Goal: Transaction & Acquisition: Purchase product/service

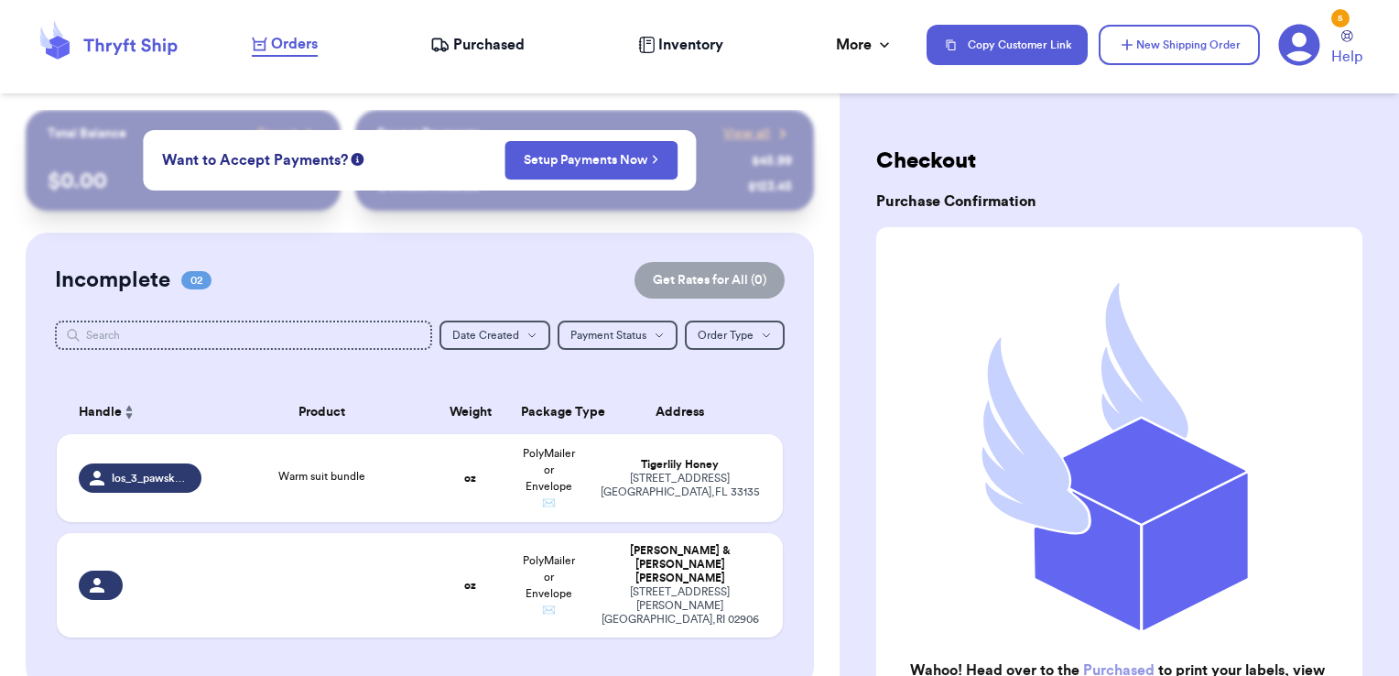
scroll to position [621, 0]
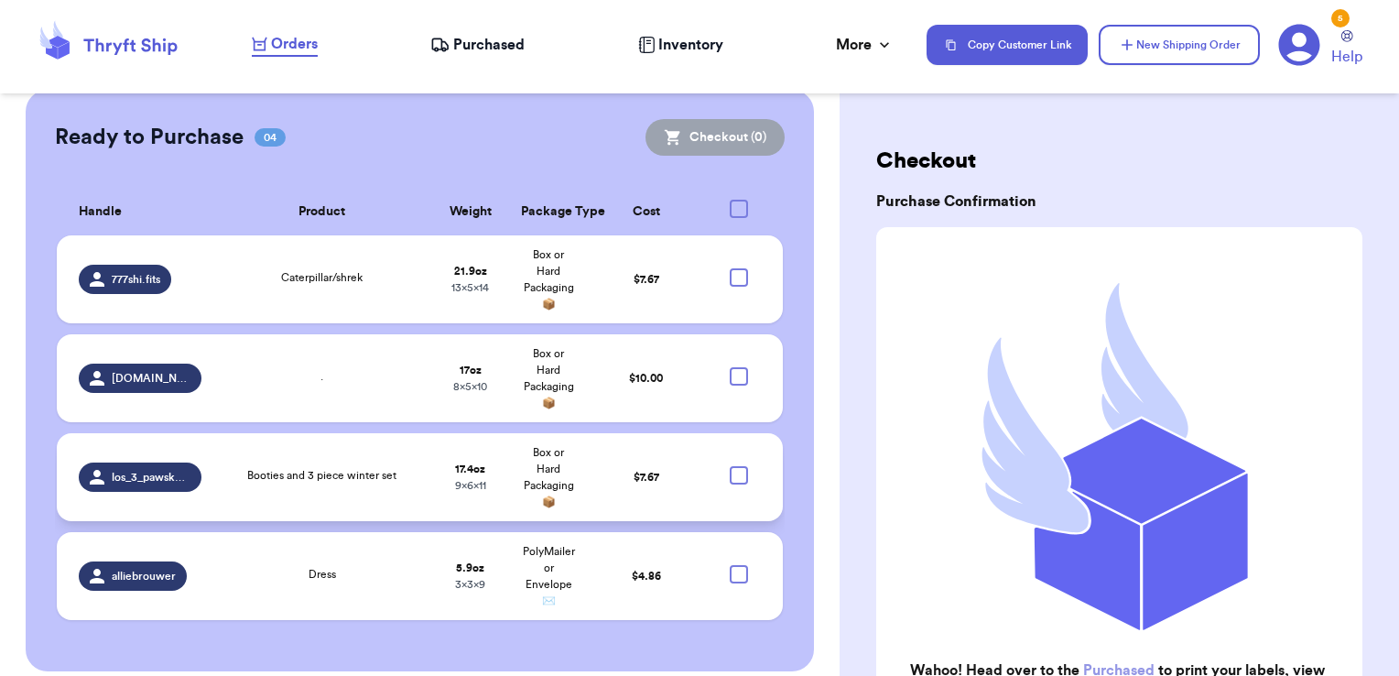
click at [341, 470] on span "Booties and 3 piece winter set" at bounding box center [321, 475] width 149 height 11
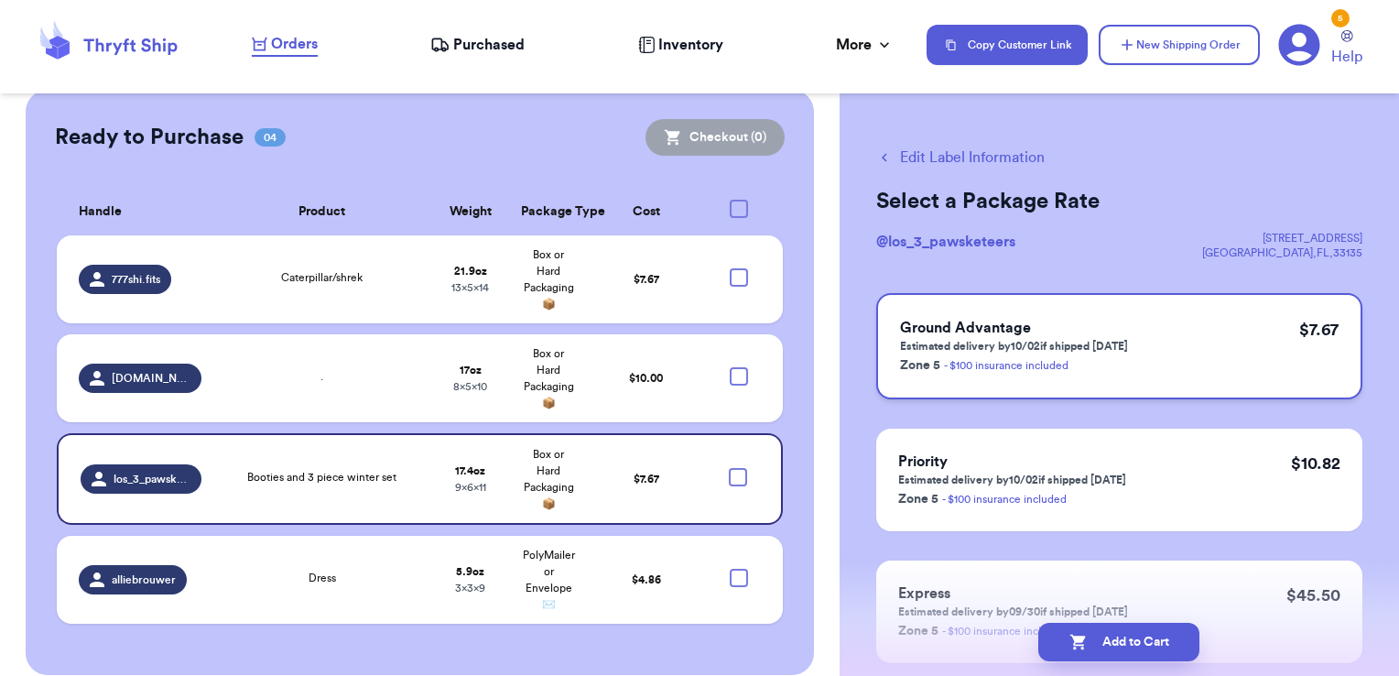
click at [1153, 331] on div "Ground Advantage Estimated delivery by 10/02 if shipped [DATE] Zone 5 - $100 in…" at bounding box center [1119, 346] width 486 height 106
click at [1132, 634] on button "Add to Cart" at bounding box center [1118, 642] width 161 height 38
click at [729, 468] on div at bounding box center [738, 477] width 18 height 18
click at [737, 467] on input "checkbox" at bounding box center [737, 467] width 1 height 1
checkbox input "true"
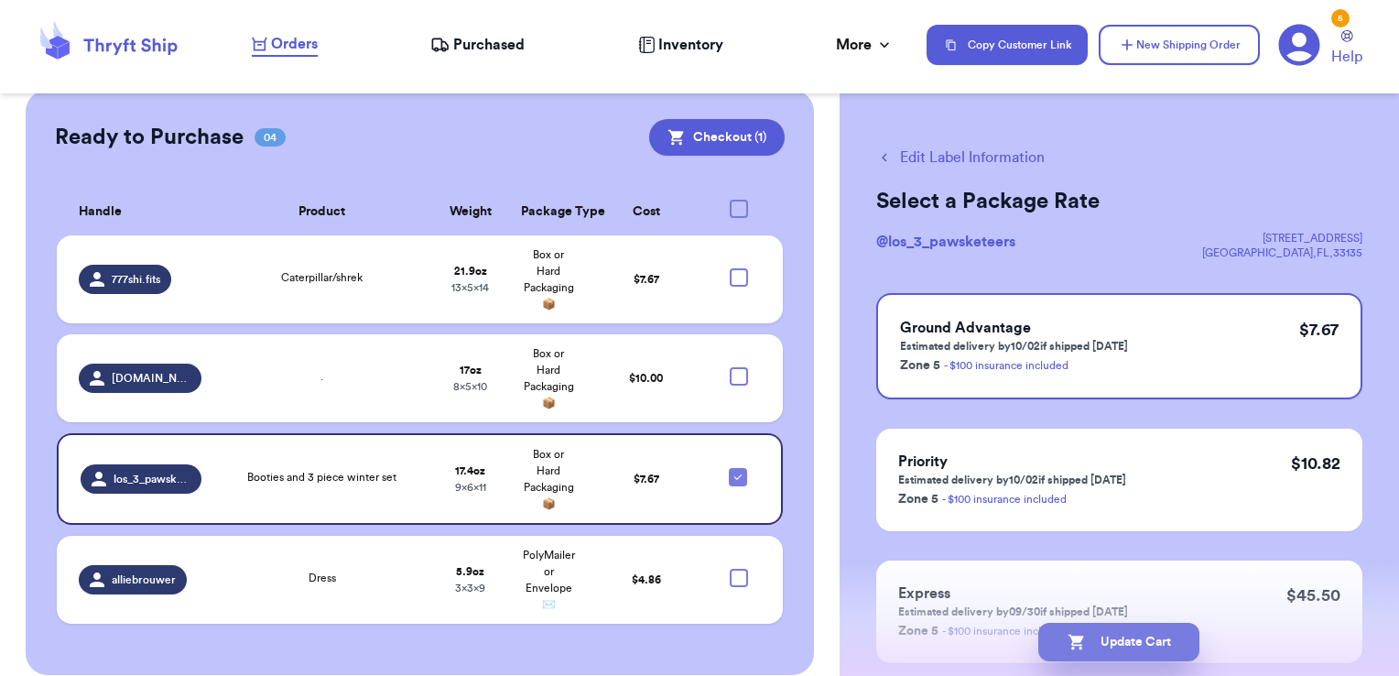
click at [1115, 641] on button "Update Cart" at bounding box center [1118, 642] width 161 height 38
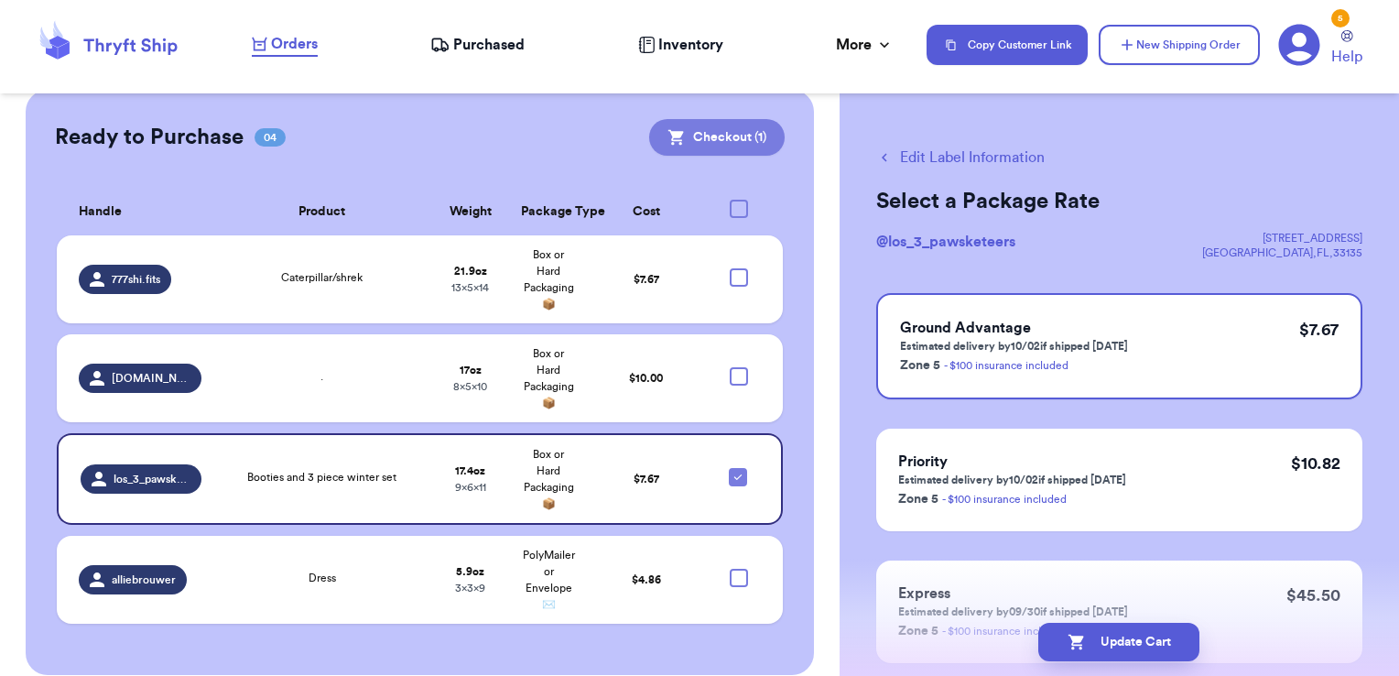
click at [751, 126] on button "Checkout ( 1 )" at bounding box center [717, 137] width 136 height 37
click at [730, 268] on div at bounding box center [739, 277] width 18 height 18
click at [738, 267] on input "checkbox" at bounding box center [738, 267] width 1 height 1
checkbox input "true"
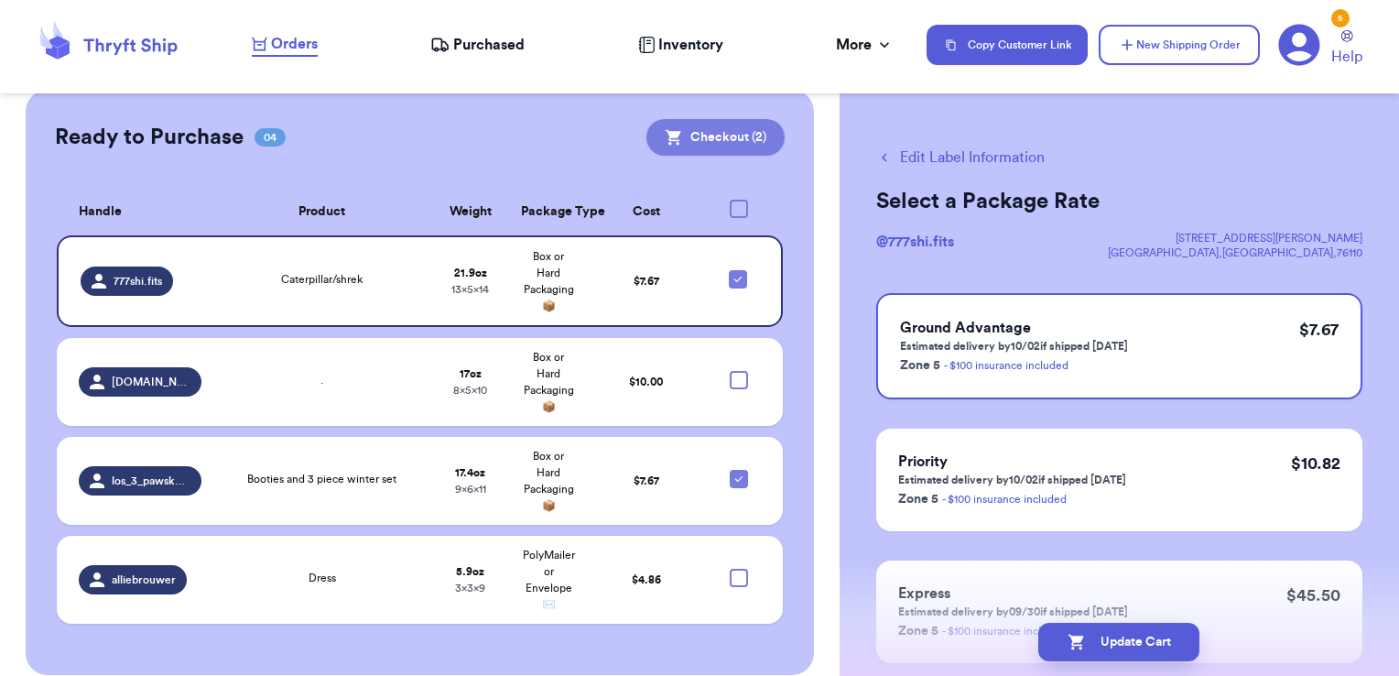
click at [700, 119] on button "Checkout ( 2 )" at bounding box center [716, 137] width 138 height 37
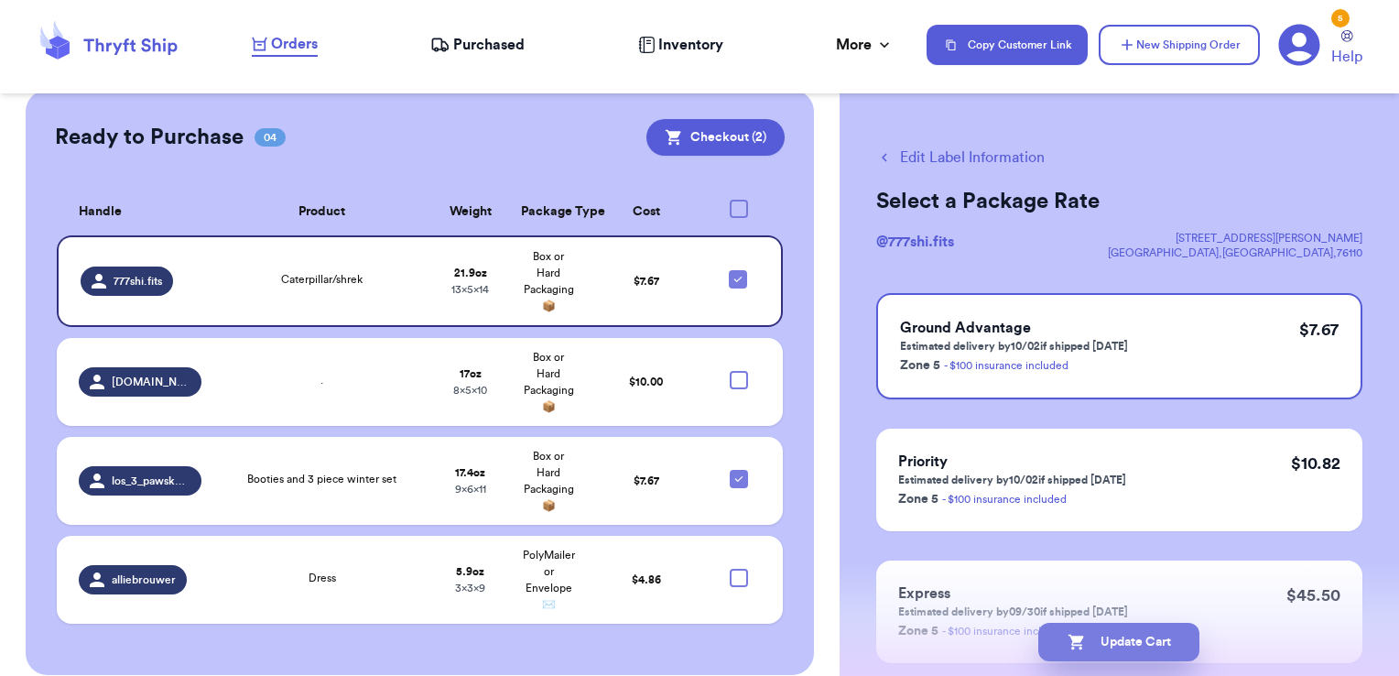
click at [1145, 636] on button "Update Cart" at bounding box center [1118, 642] width 161 height 38
click at [1092, 648] on button "Update Cart" at bounding box center [1118, 642] width 161 height 38
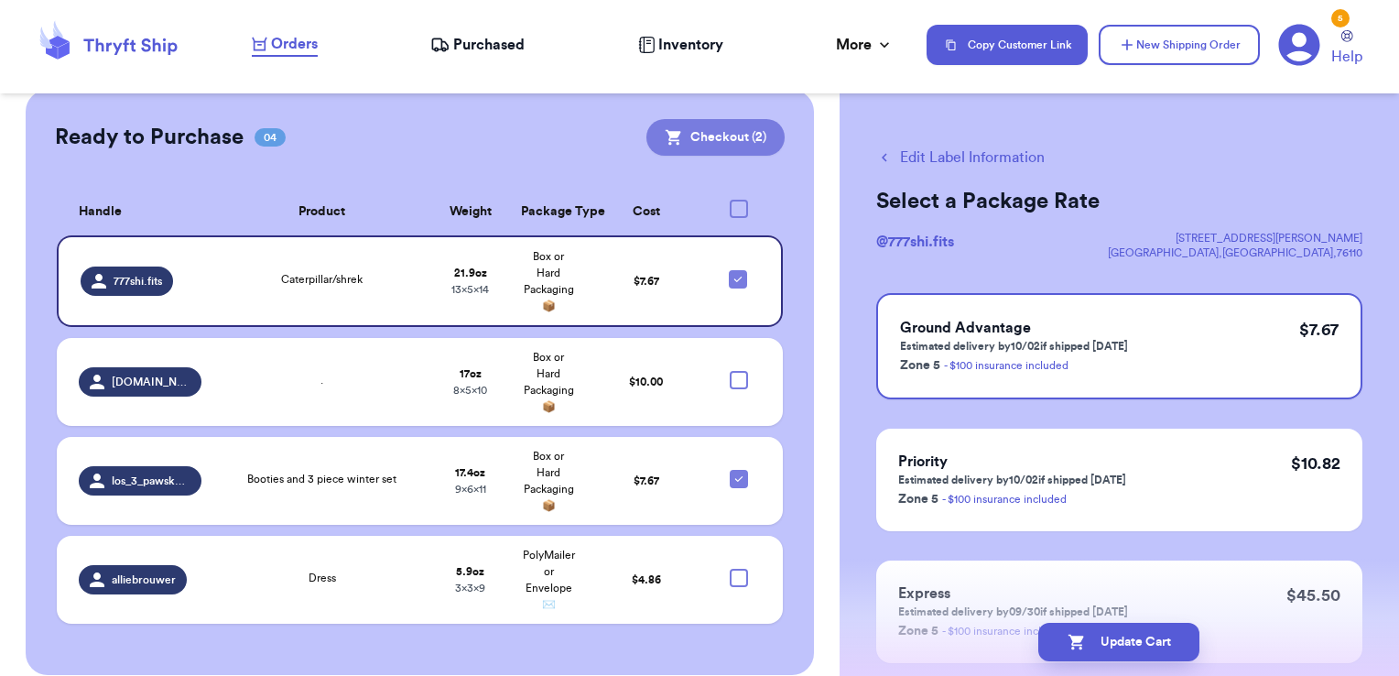
click at [665, 131] on button "Checkout ( 2 )" at bounding box center [716, 137] width 138 height 37
click at [715, 123] on button "Checkout ( 2 )" at bounding box center [716, 137] width 138 height 37
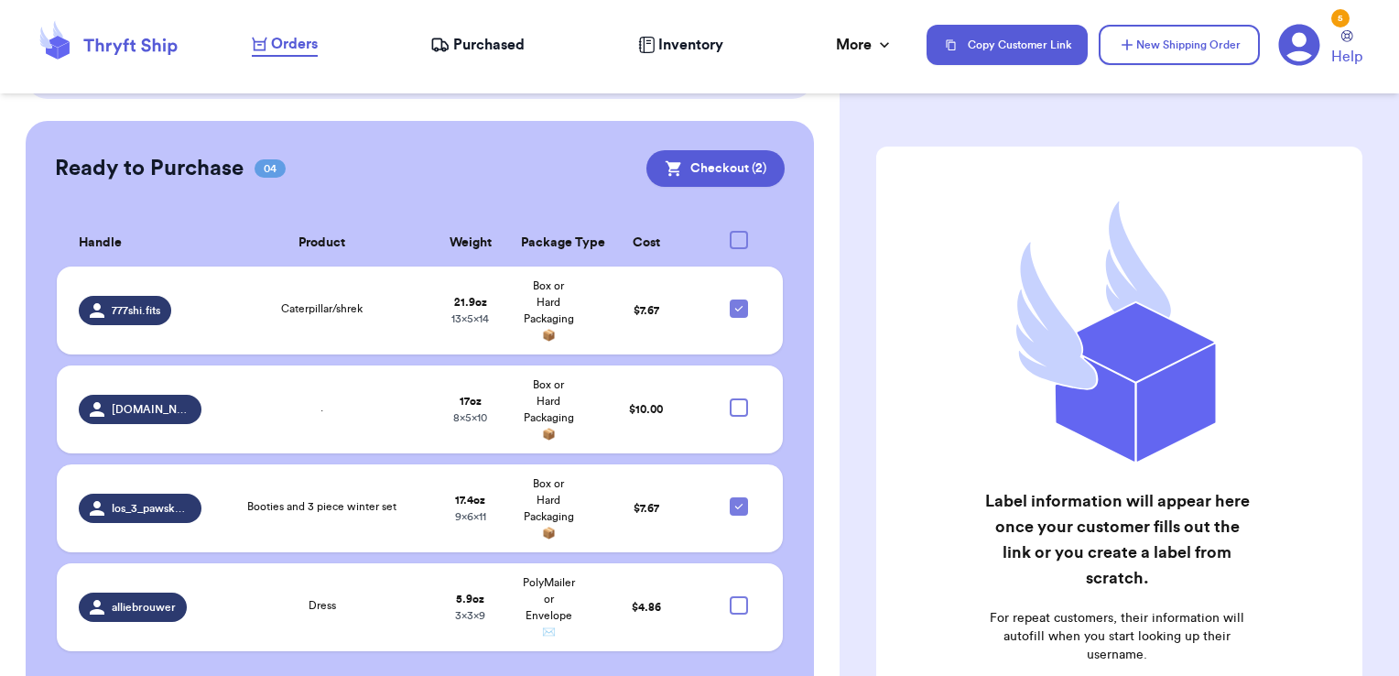
scroll to position [621, 0]
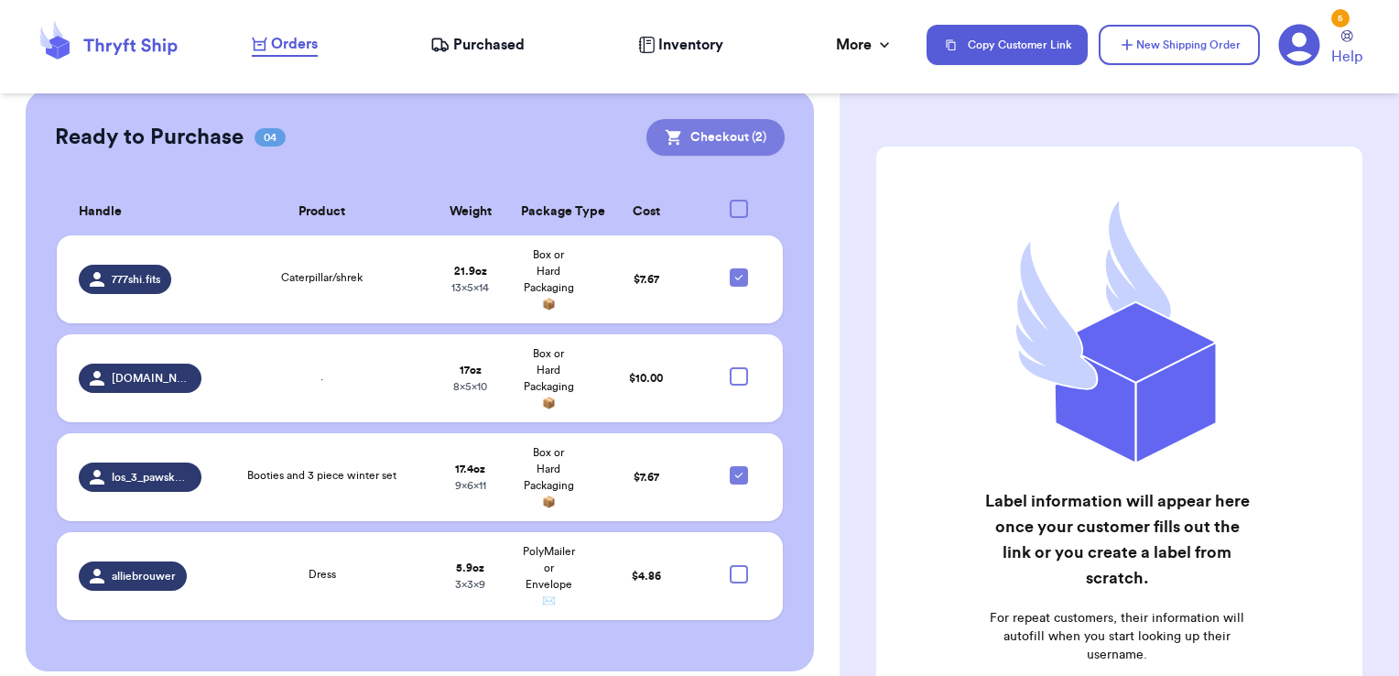
click at [690, 119] on button "Checkout ( 2 )" at bounding box center [716, 137] width 138 height 37
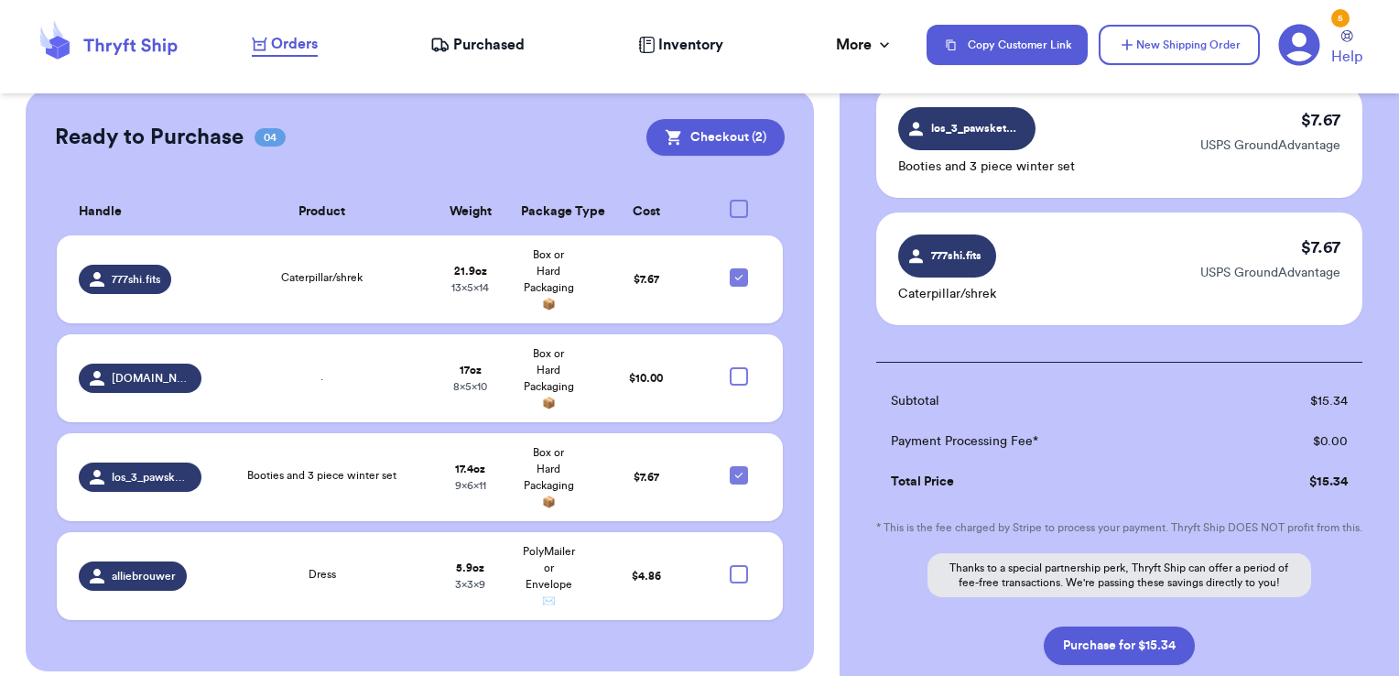
scroll to position [275, 0]
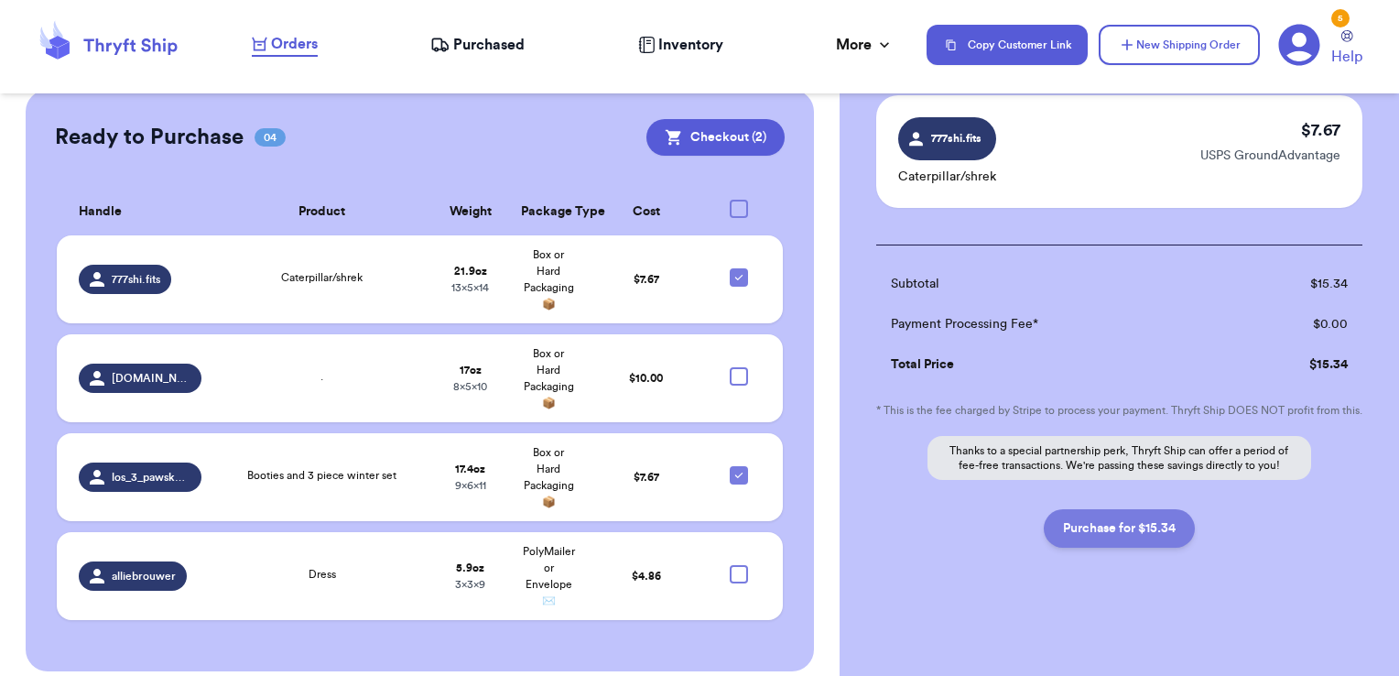
click at [1134, 535] on button "Purchase for $15.34" at bounding box center [1119, 528] width 151 height 38
checkbox input "false"
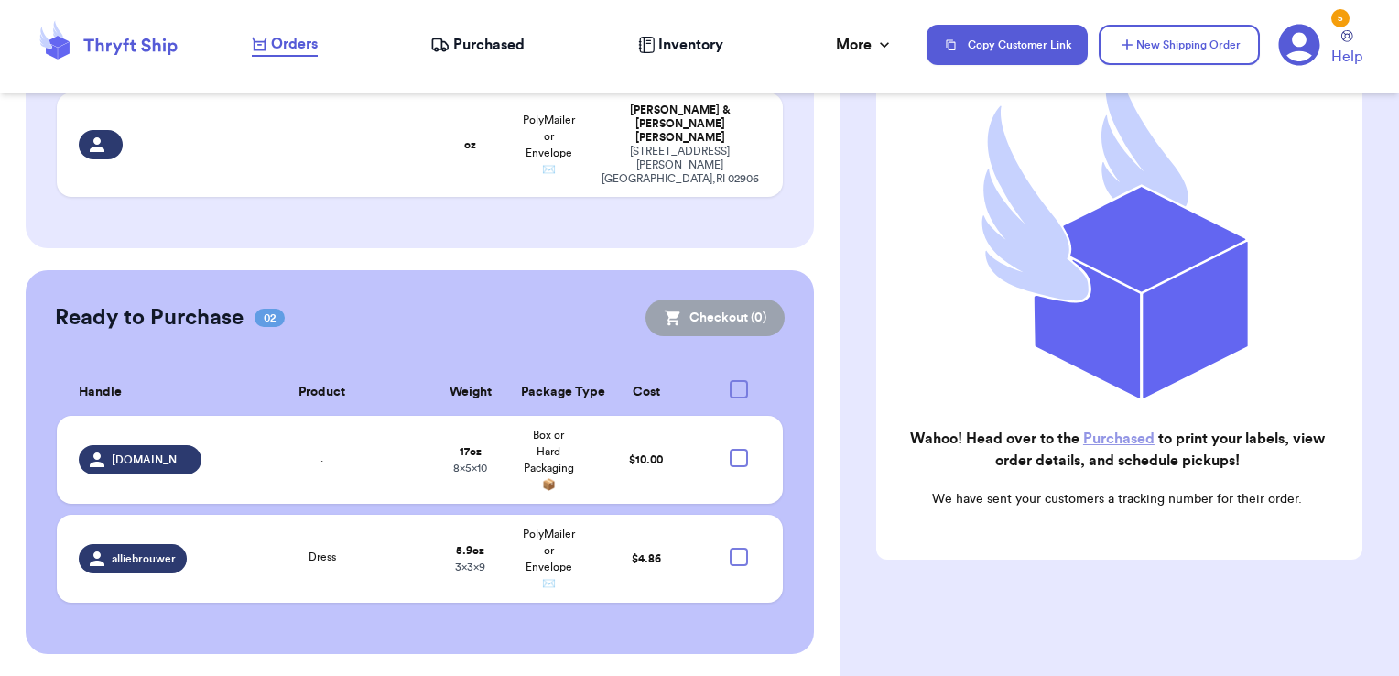
scroll to position [423, 0]
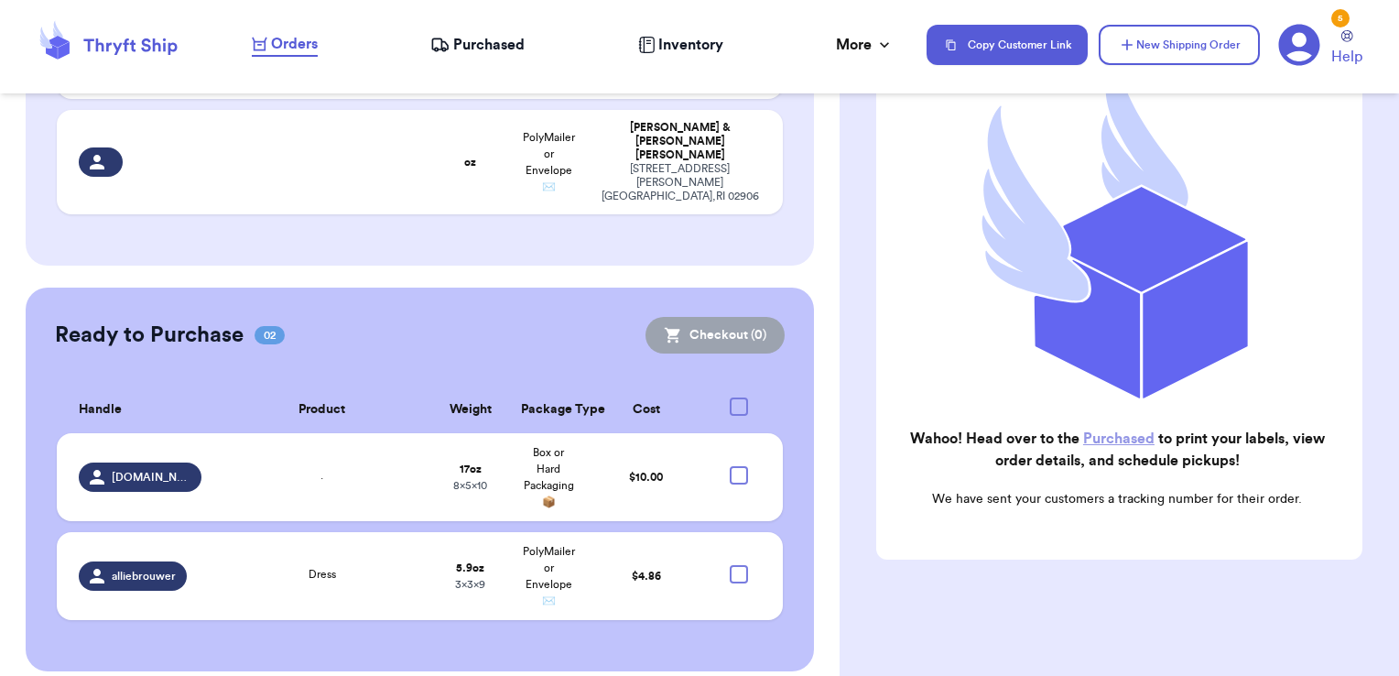
click at [1092, 431] on link "Purchased" at bounding box center [1118, 438] width 71 height 15
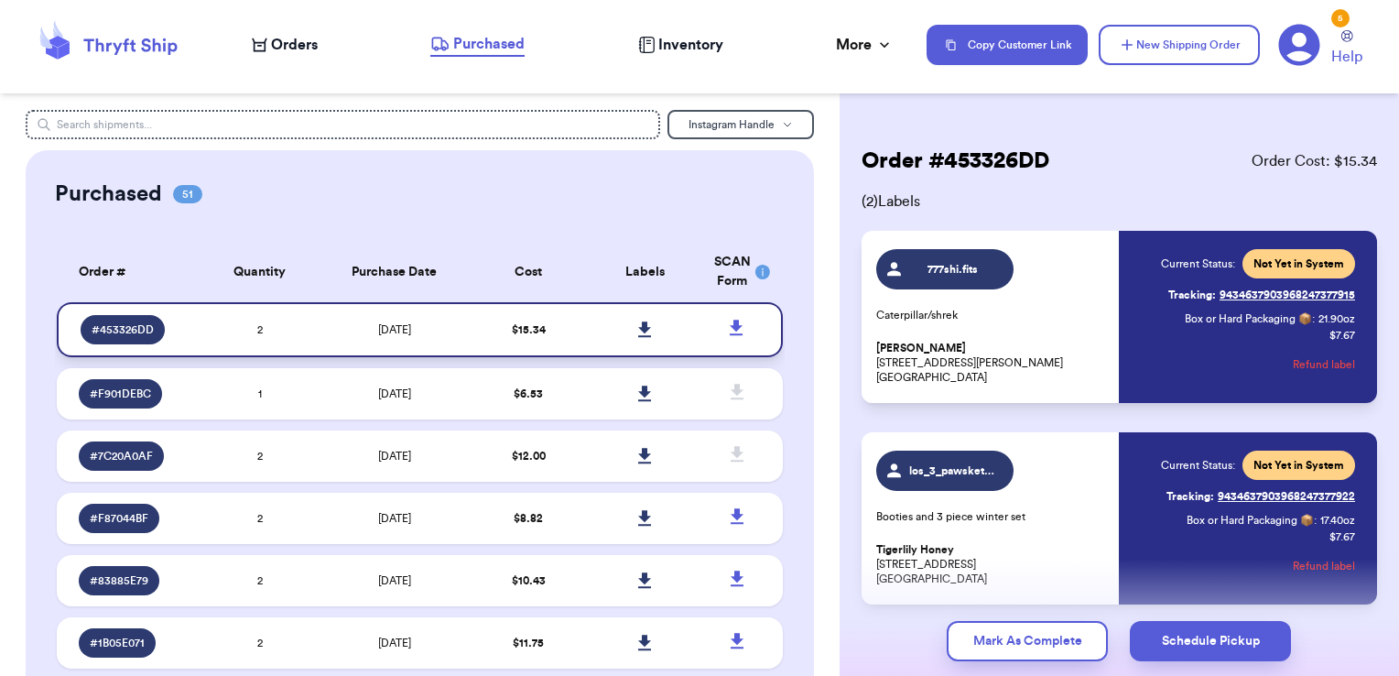
click at [638, 325] on icon at bounding box center [644, 329] width 13 height 16
click at [295, 43] on span "Orders" at bounding box center [294, 45] width 47 height 22
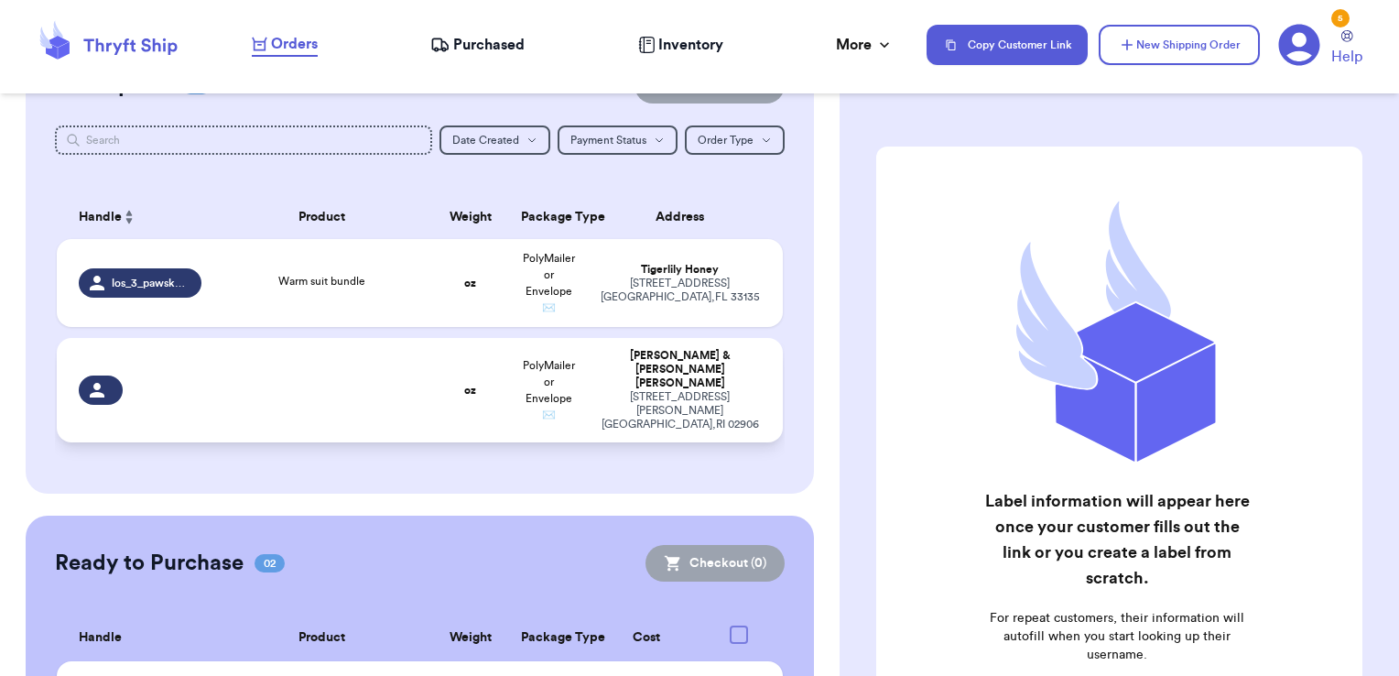
scroll to position [240, 0]
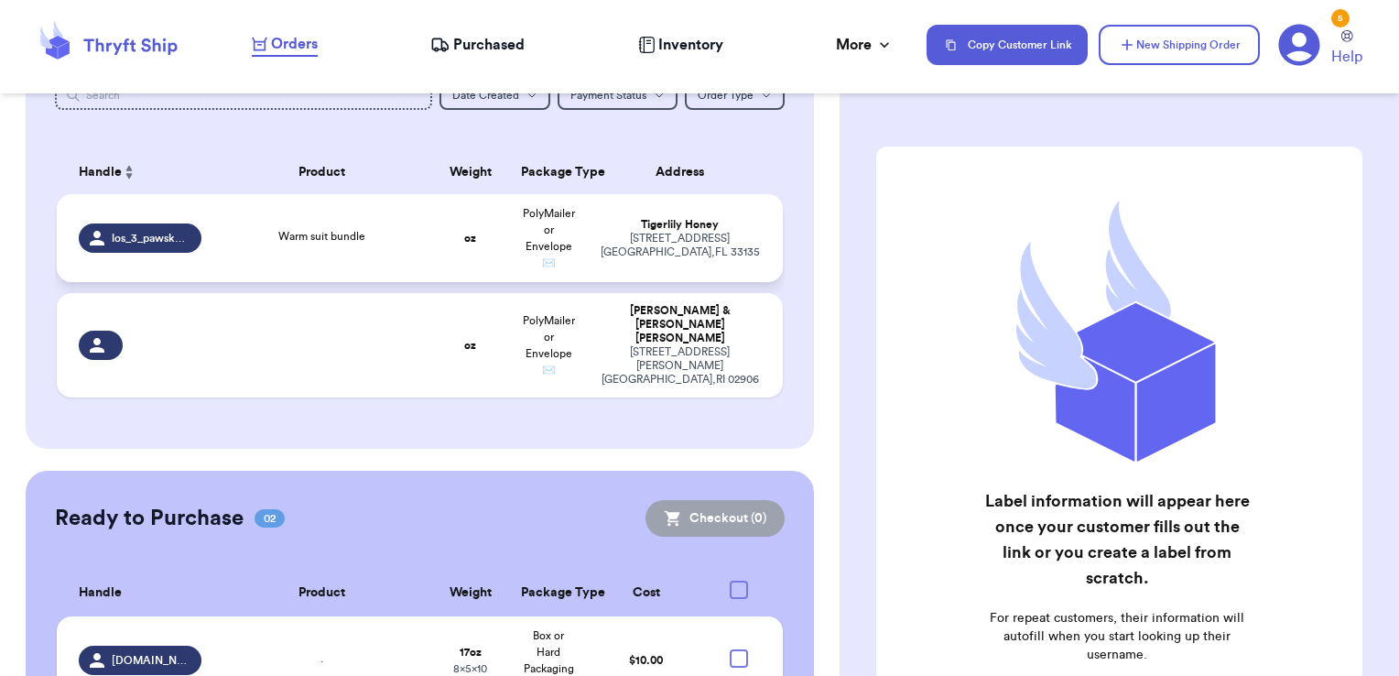
click at [232, 251] on td "Warm suit bundle" at bounding box center [321, 238] width 219 height 88
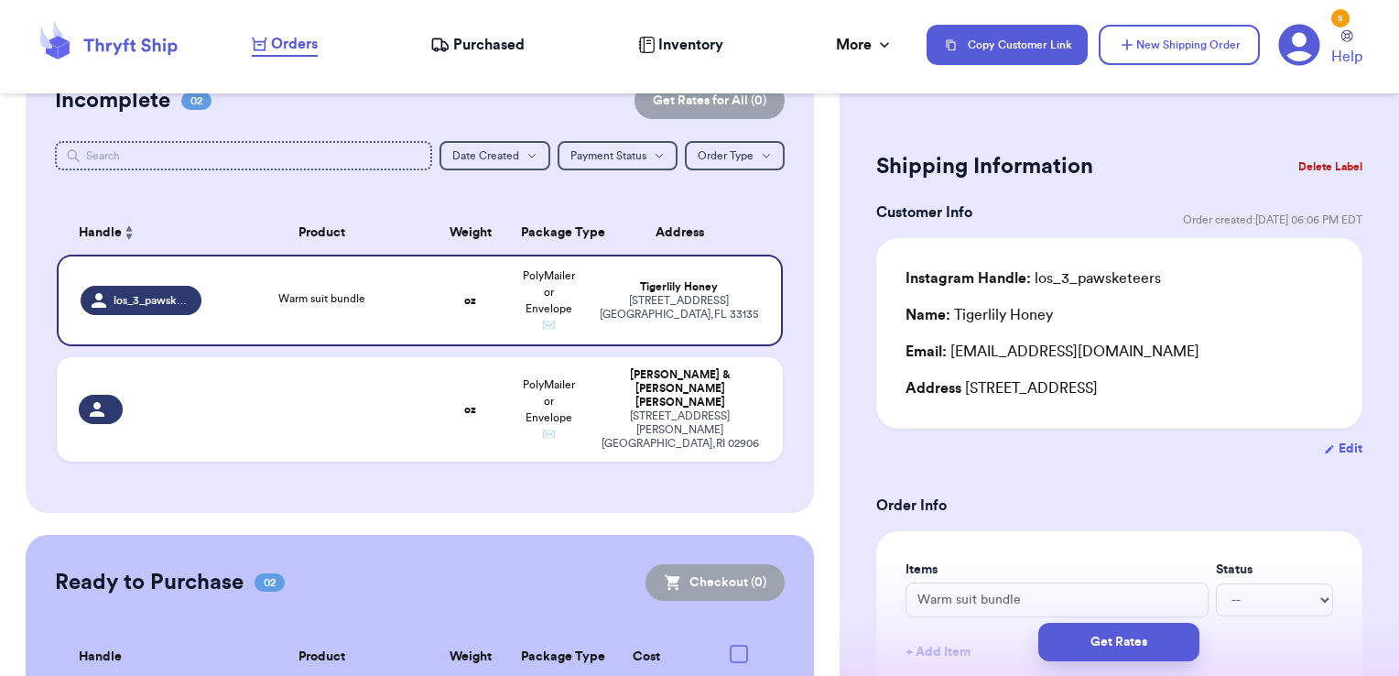
scroll to position [148, 0]
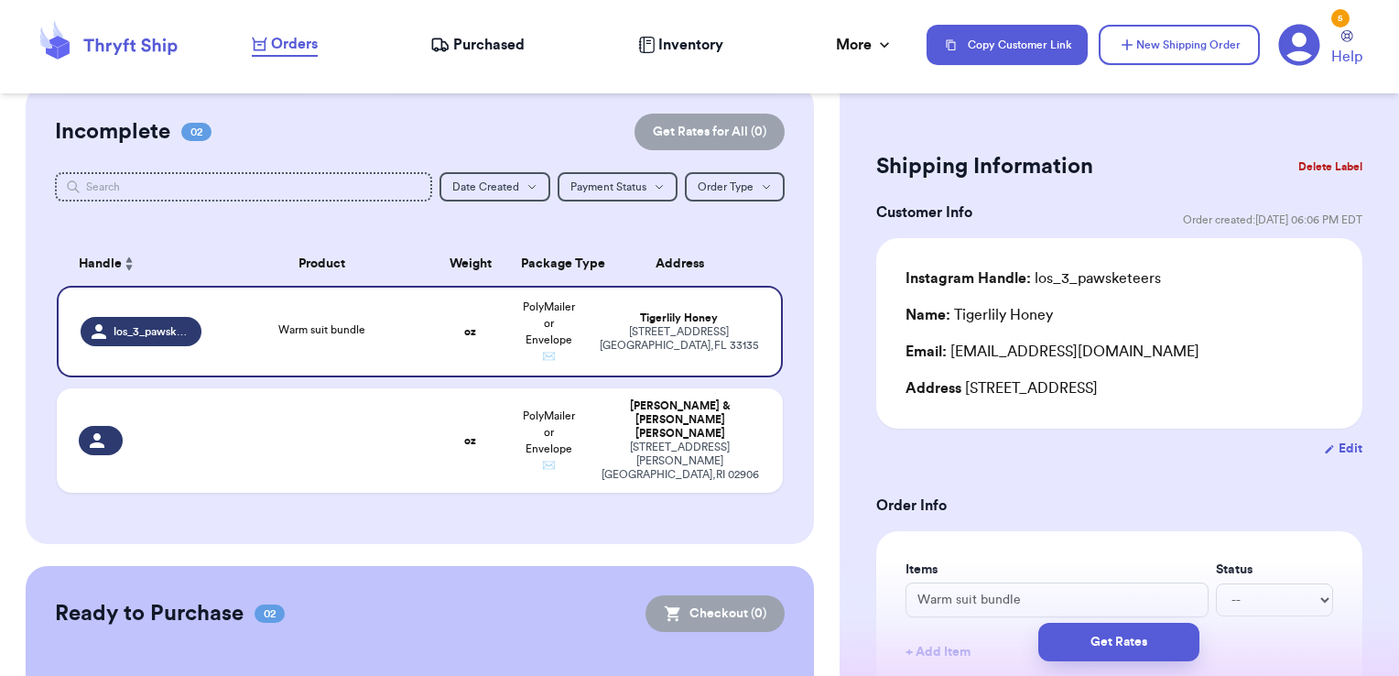
click at [1311, 165] on button "Delete Label" at bounding box center [1330, 167] width 79 height 40
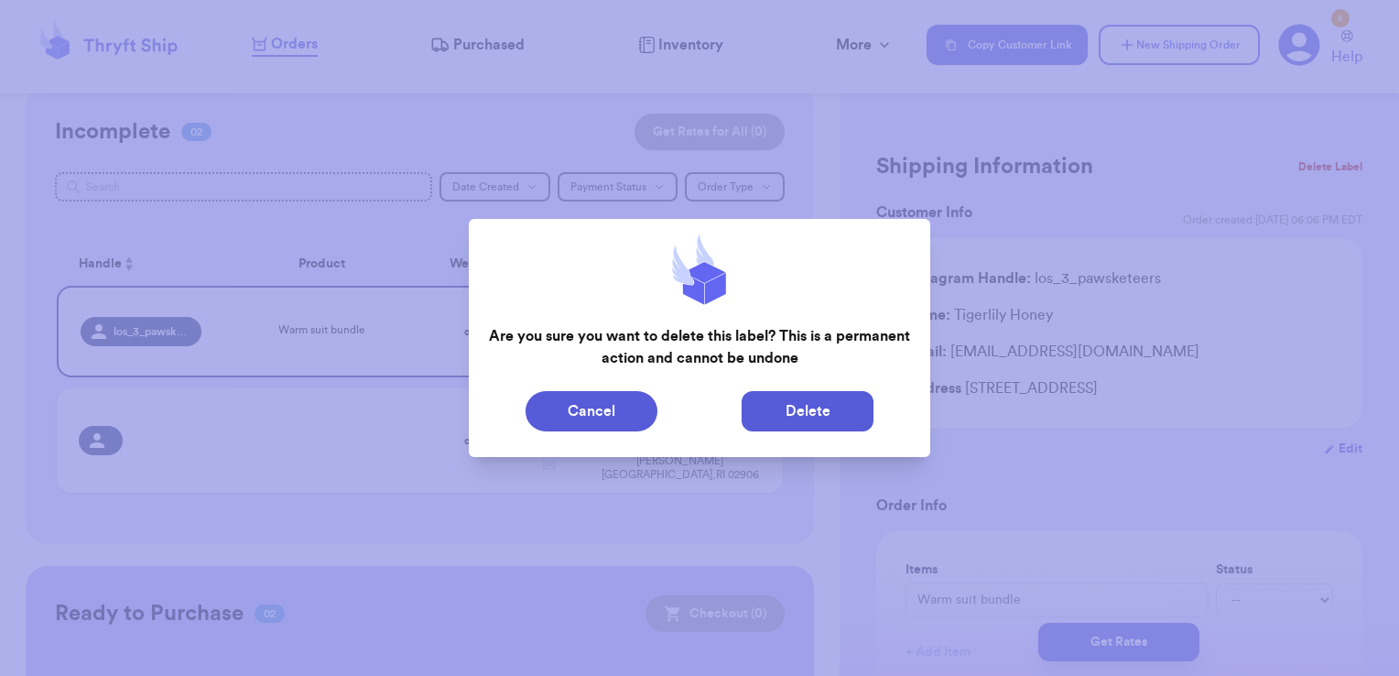
click at [778, 413] on button "Delete" at bounding box center [808, 411] width 132 height 40
select select "RI"
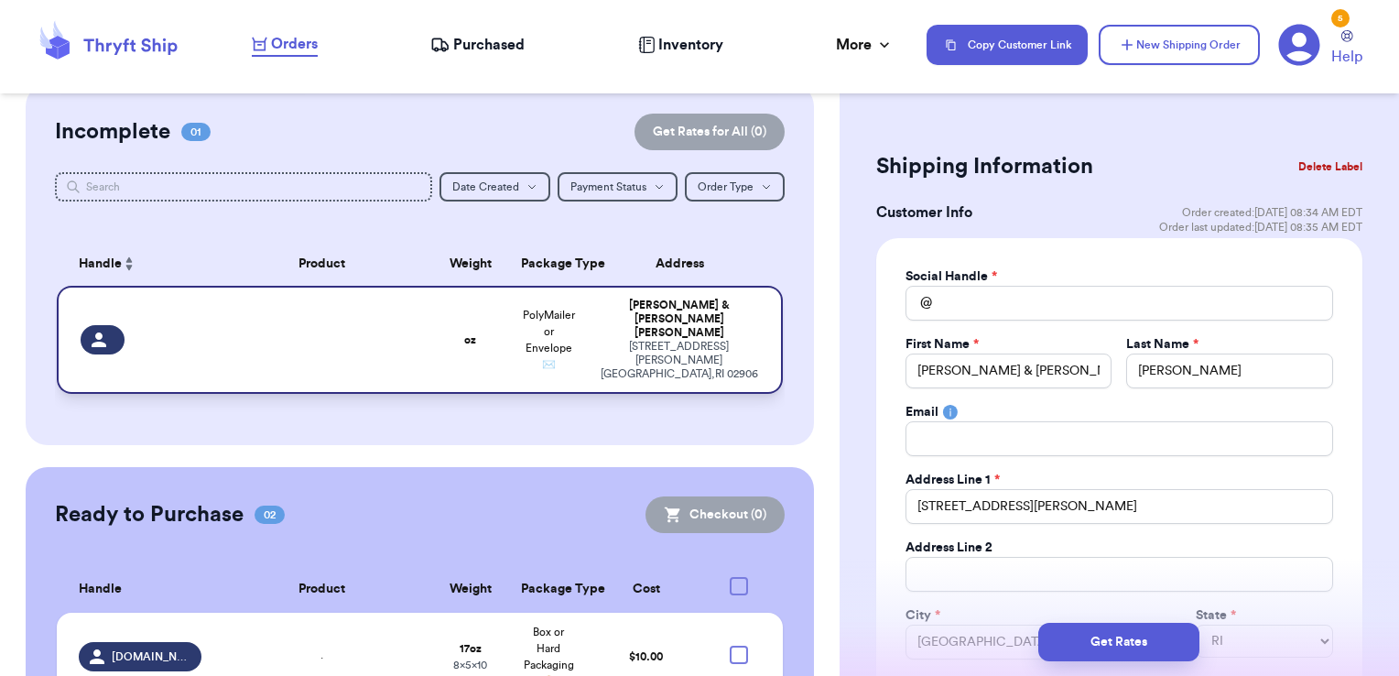
scroll to position [327, 0]
